Goal: Information Seeking & Learning: Learn about a topic

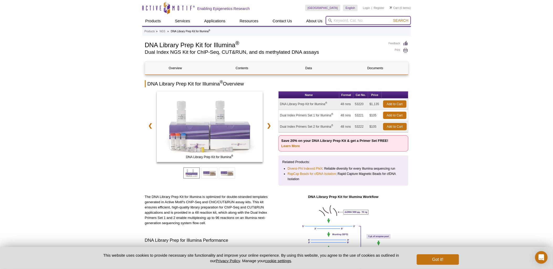
click at [356, 21] on input "search" at bounding box center [368, 20] width 85 height 9
paste input "H3K27ac"
type input "H3K27ac"
click at [392, 18] on button "Search" at bounding box center [401, 20] width 18 height 5
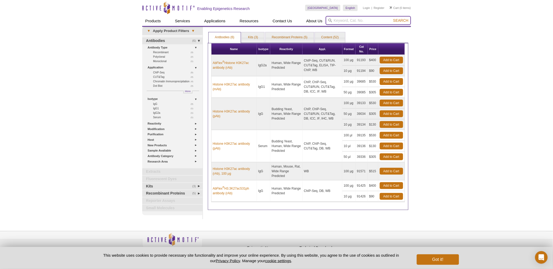
click at [360, 18] on input "search" at bounding box center [368, 20] width 85 height 9
paste input "H3K27ac (AM 39135)"
drag, startPoint x: 357, startPoint y: 19, endPoint x: 367, endPoint y: 19, distance: 10.2
click at [367, 19] on input "H3K27ac (AM 39135)" at bounding box center [368, 20] width 85 height 9
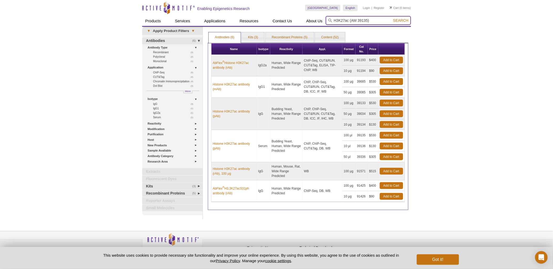
drag, startPoint x: 367, startPoint y: 19, endPoint x: 358, endPoint y: 19, distance: 9.2
click at [358, 19] on input "H3K27ac (AM 39135)" at bounding box center [368, 20] width 85 height 9
type input "H3K27ac (AM )"
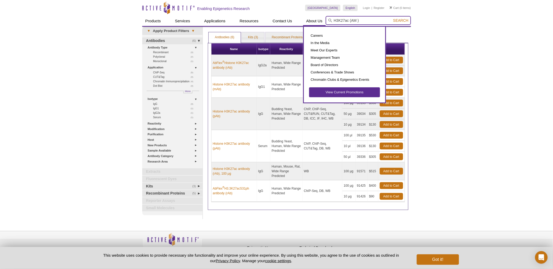
drag, startPoint x: 364, startPoint y: 21, endPoint x: 322, endPoint y: 20, distance: 41.5
click at [322, 20] on div "Products ChIP Assays ChIP Accessory Products ChIP Kits ChIP-Validated Antibodie…" at bounding box center [276, 21] width 269 height 10
paste input "39135"
type input "39135"
click at [392, 18] on button "Search" at bounding box center [401, 20] width 18 height 5
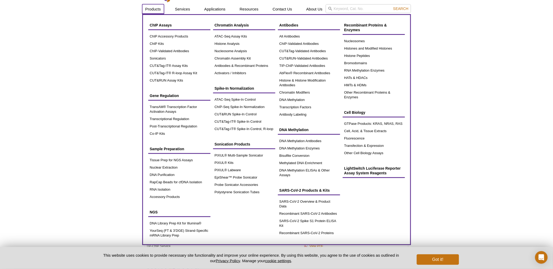
click at [153, 9] on link "Products" at bounding box center [153, 9] width 22 height 10
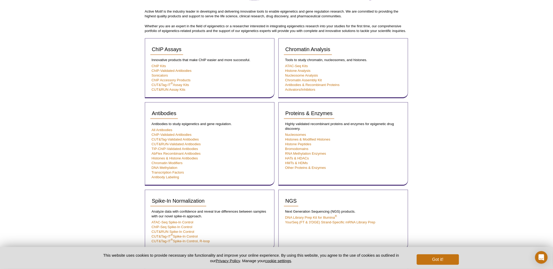
scroll to position [123, 0]
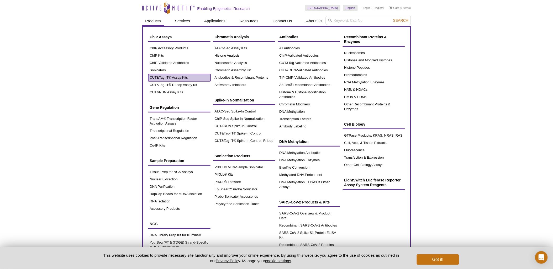
click at [164, 78] on link "CUT&Tag-IT® Assay Kits" at bounding box center [179, 77] width 62 height 7
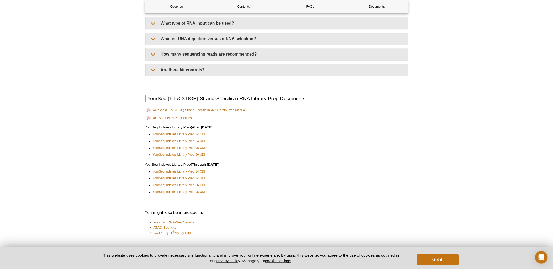
scroll to position [1139, 0]
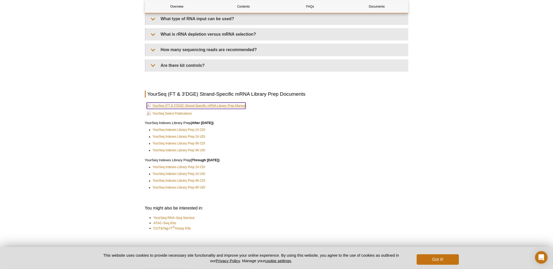
click at [222, 104] on link "YourSeq (FT & 3’DGE) Strand-Specific mRNA Library Prep Manual" at bounding box center [196, 106] width 99 height 6
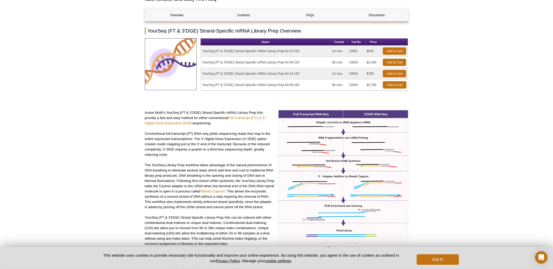
scroll to position [0, 0]
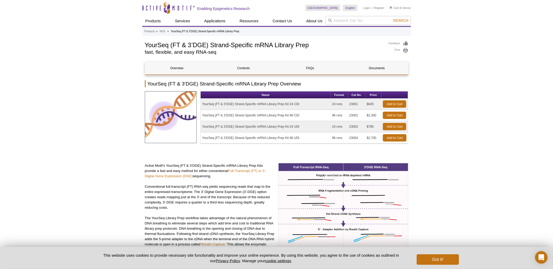
drag, startPoint x: 509, startPoint y: 2, endPoint x: 440, endPoint y: 32, distance: 75.6
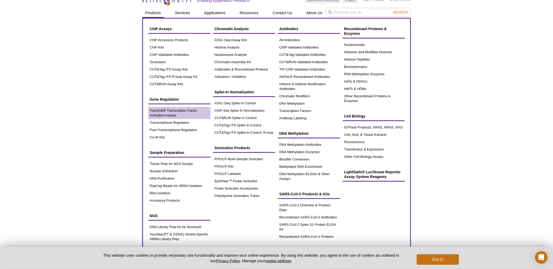
scroll to position [8, 0]
click at [251, 109] on link "ChIP-Seq Spike-In Normalization" at bounding box center [244, 110] width 62 height 7
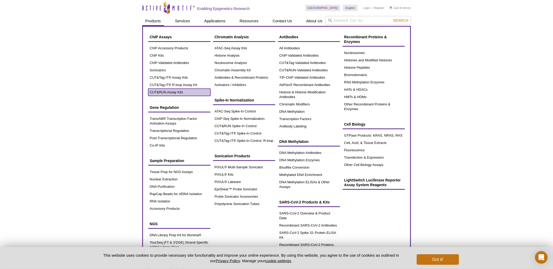
click at [175, 93] on link "CUT&RUN Assay Kits" at bounding box center [179, 92] width 62 height 7
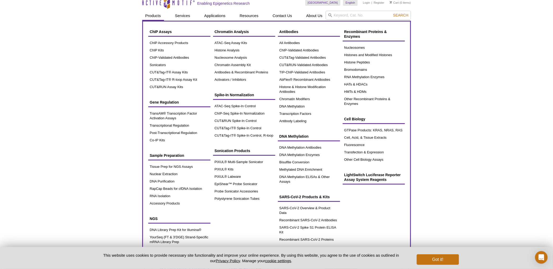
scroll to position [8, 0]
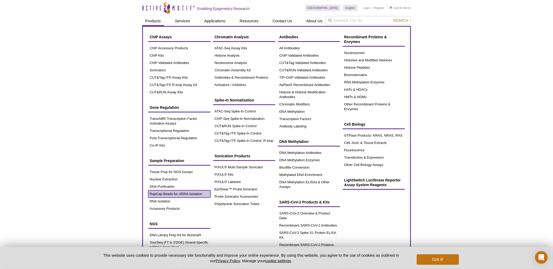
click at [184, 194] on link "RapCap Beads for cfDNA Isolation" at bounding box center [179, 194] width 62 height 7
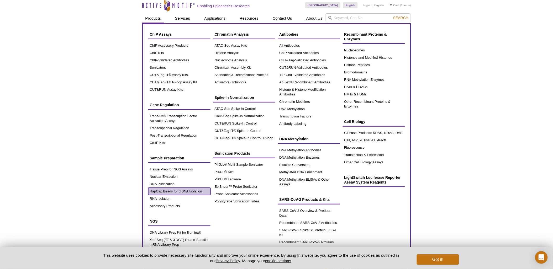
scroll to position [0, 0]
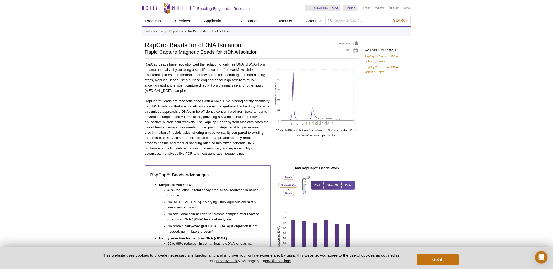
scroll to position [7, 0]
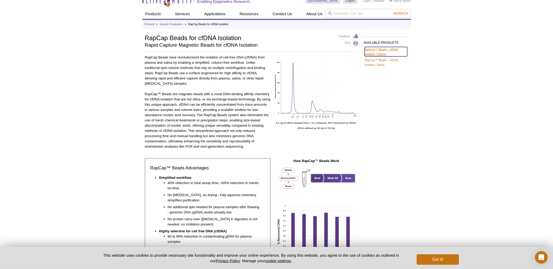
click at [381, 51] on link "RapCap™ Beads – cfDNA Isolation, Plasma" at bounding box center [386, 51] width 43 height 9
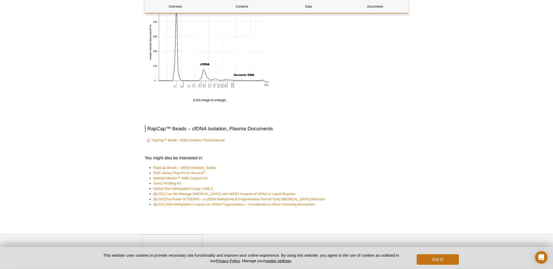
scroll to position [562, 0]
